Goal: Transaction & Acquisition: Purchase product/service

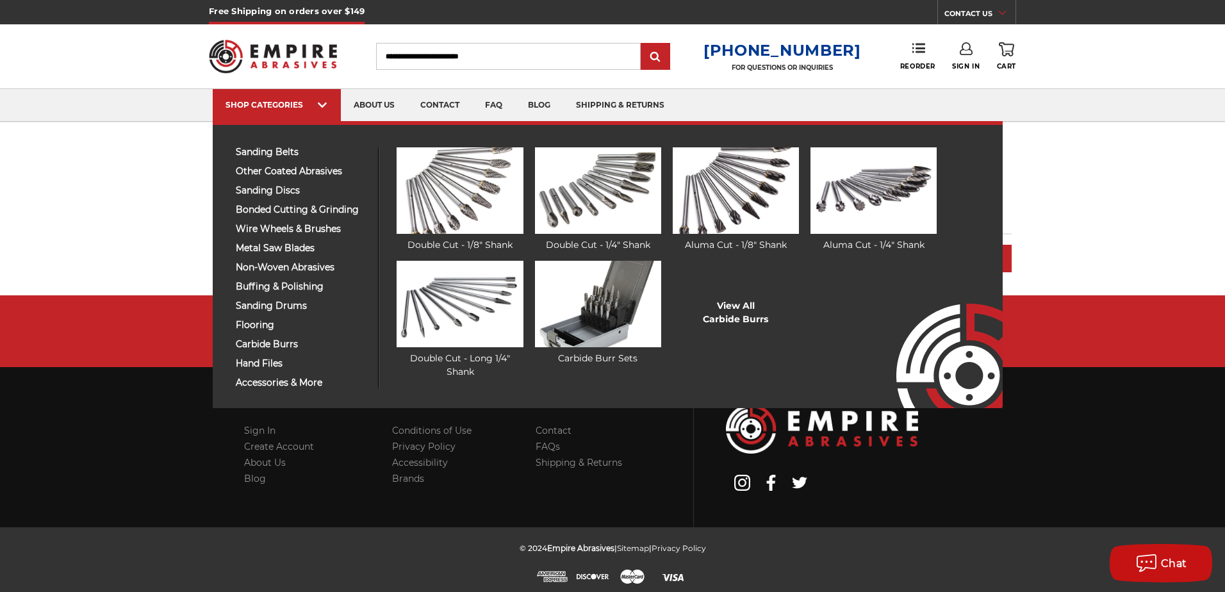
click at [942, 225] on ul "Double Cut - 1/8" Shank Double Cut - 1/4" Shank Aluma Cut - 1/8" Shank View All…" at bounding box center [684, 267] width 611 height 240
click at [904, 222] on img at bounding box center [873, 190] width 126 height 86
